Goal: Check status: Check status

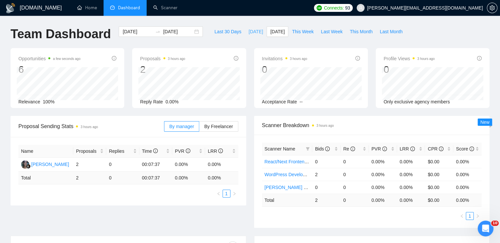
click at [251, 31] on span "[DATE]" at bounding box center [256, 31] width 14 height 7
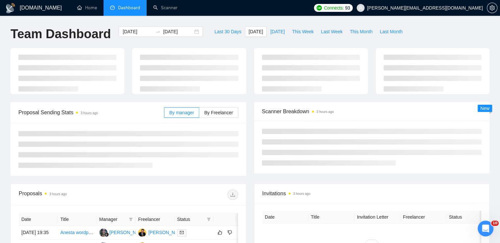
type input "[DATE]"
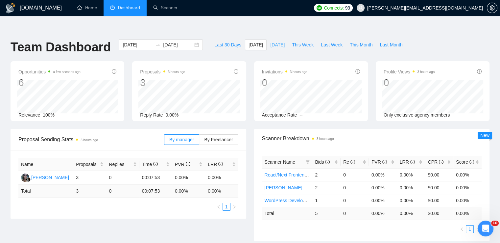
click at [274, 41] on span "[DATE]" at bounding box center [277, 44] width 14 height 7
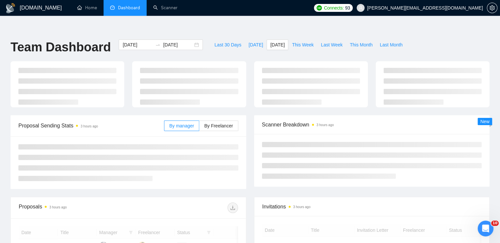
type input "[DATE]"
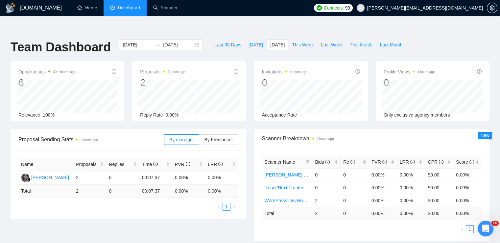
click at [354, 41] on span "This Month" at bounding box center [361, 44] width 23 height 7
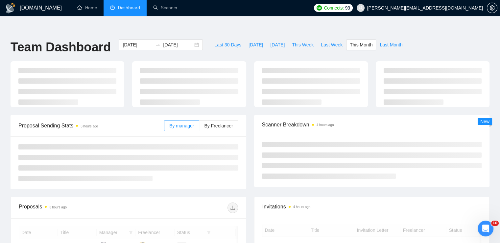
type input "[DATE]"
